Goal: Find specific page/section: Find specific page/section

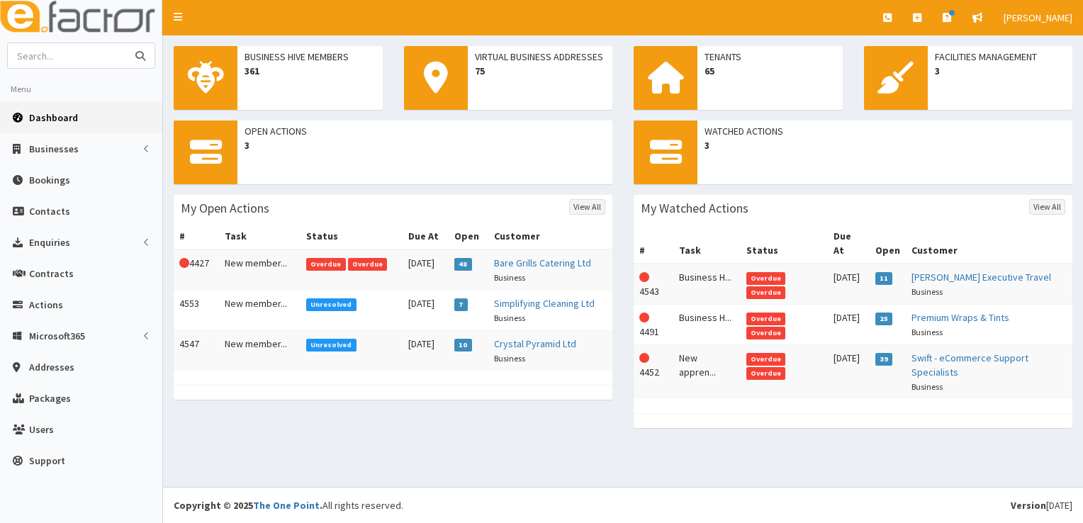
click at [101, 59] on input "text" at bounding box center [67, 55] width 119 height 25
type input "[PERSON_NAME]"
click at [126, 43] on button "submit" at bounding box center [140, 55] width 28 height 25
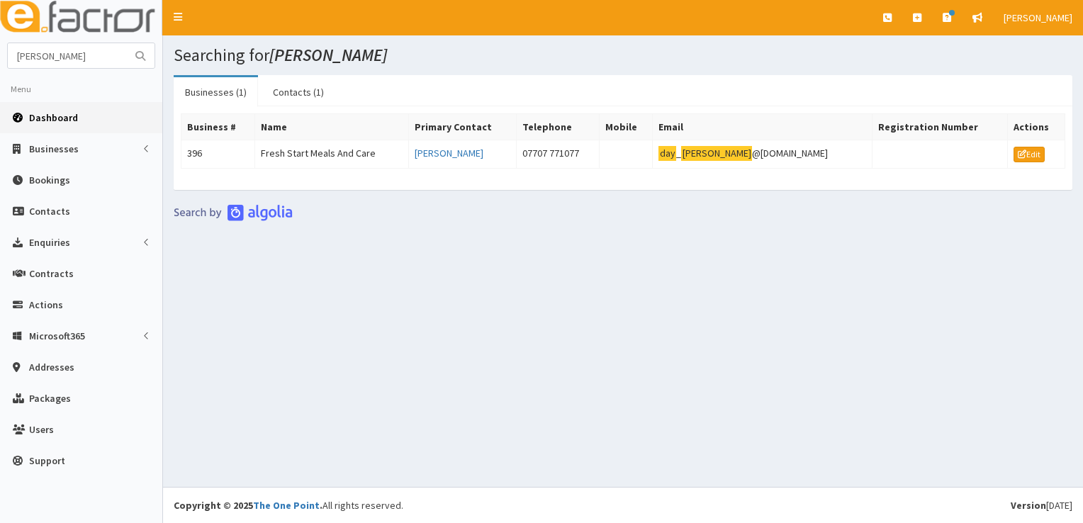
click at [69, 123] on link "Dashboard" at bounding box center [81, 117] width 162 height 31
